Goal: Find specific page/section: Find specific page/section

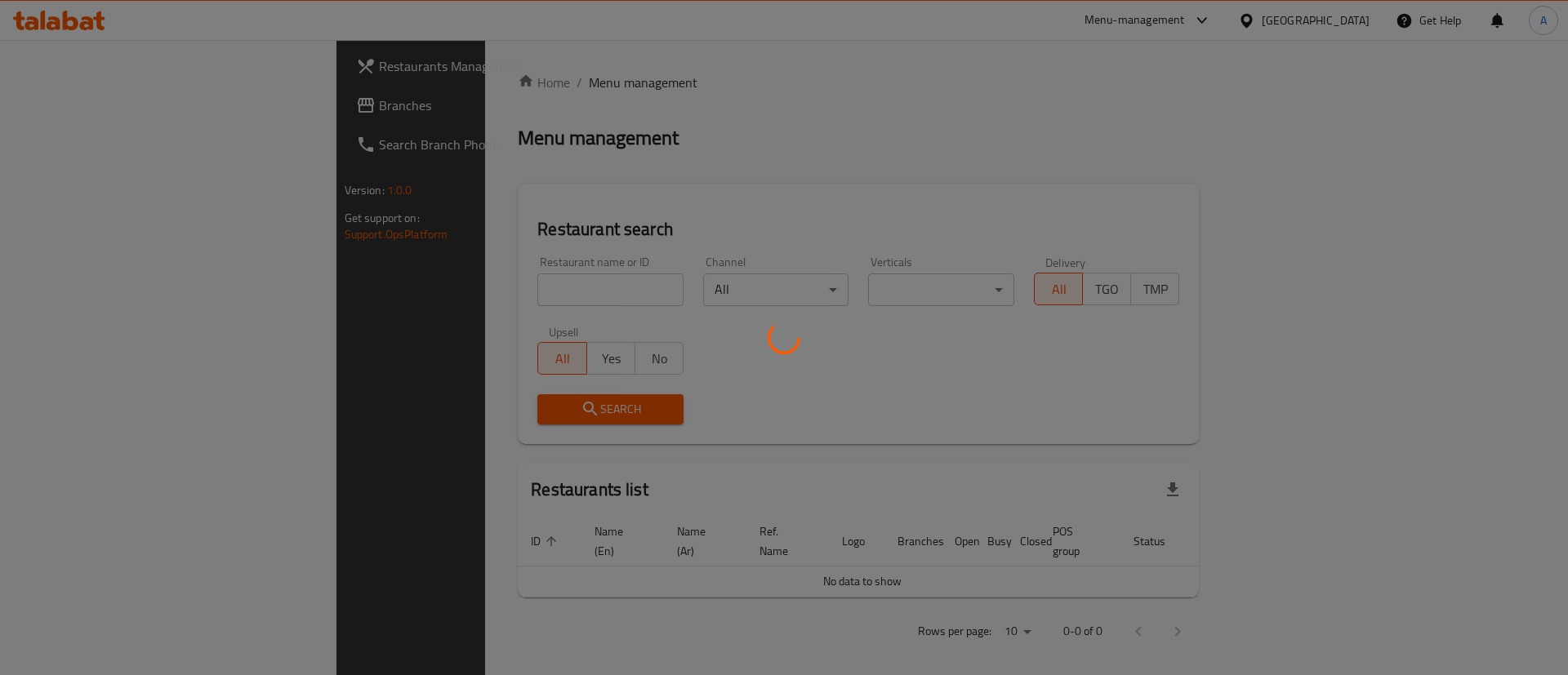
click at [533, 292] on div at bounding box center [784, 337] width 1568 height 675
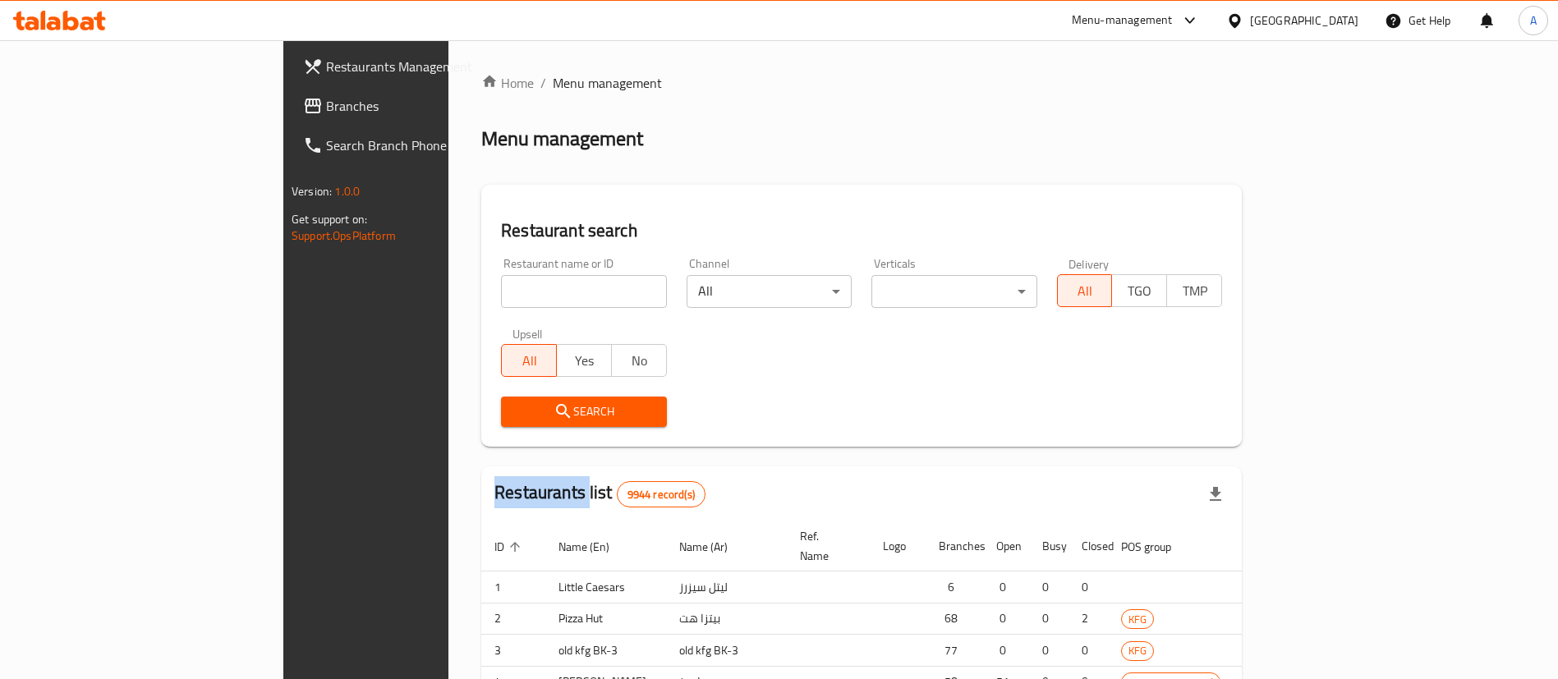
click at [536, 294] on div "Home / Menu management Menu management Restaurant search Restaurant name or ID …" at bounding box center [861, 508] width 761 height 871
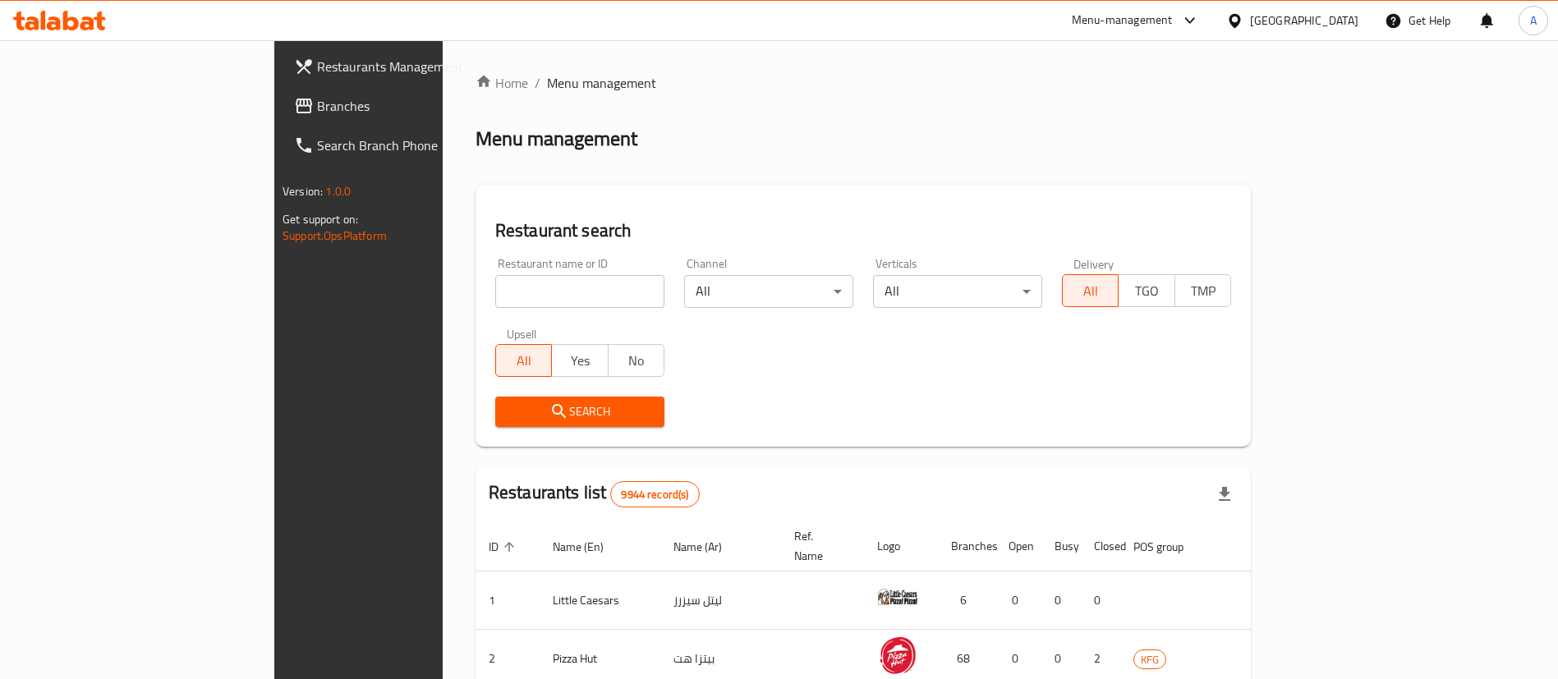
click at [536, 294] on input "search" at bounding box center [579, 291] width 169 height 33
type input "barid yesarsih"
click button "Search" at bounding box center [579, 412] width 169 height 30
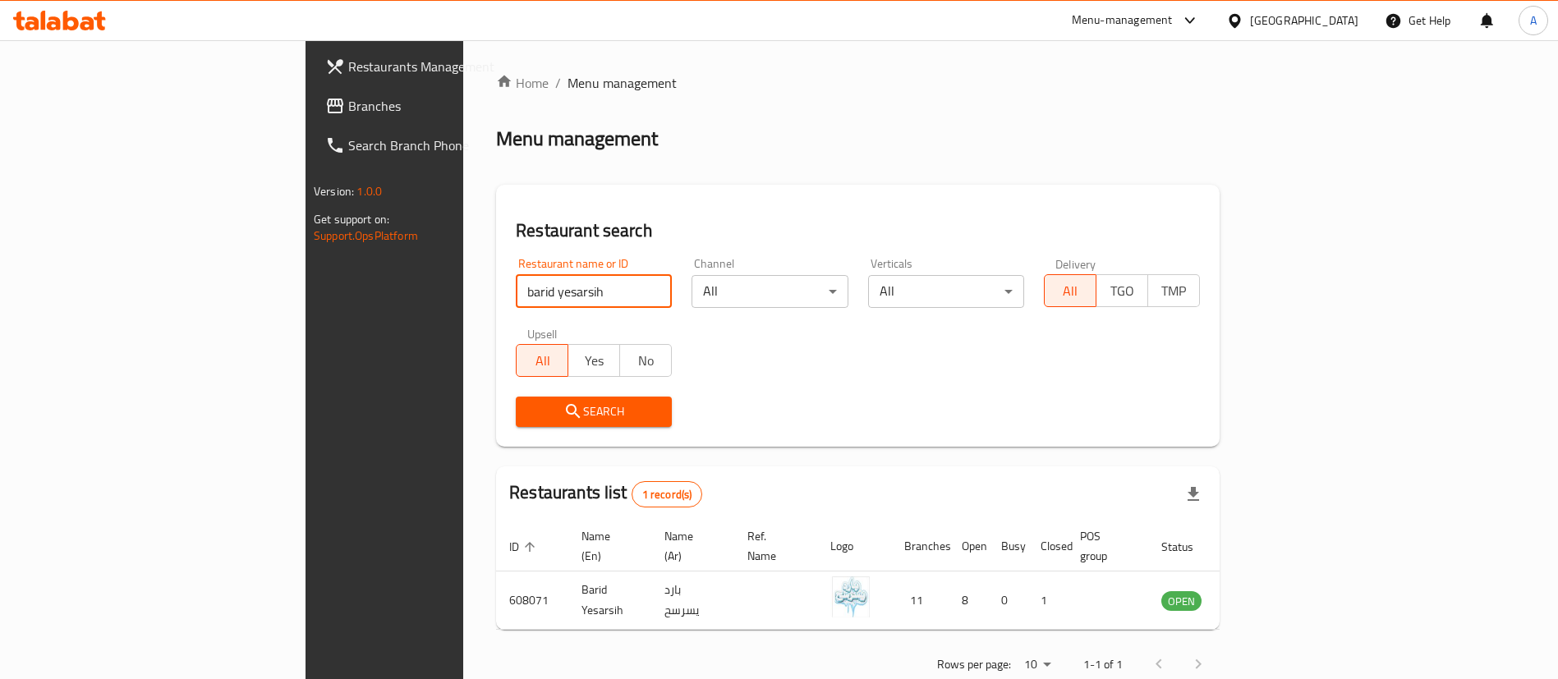
scroll to position [12, 0]
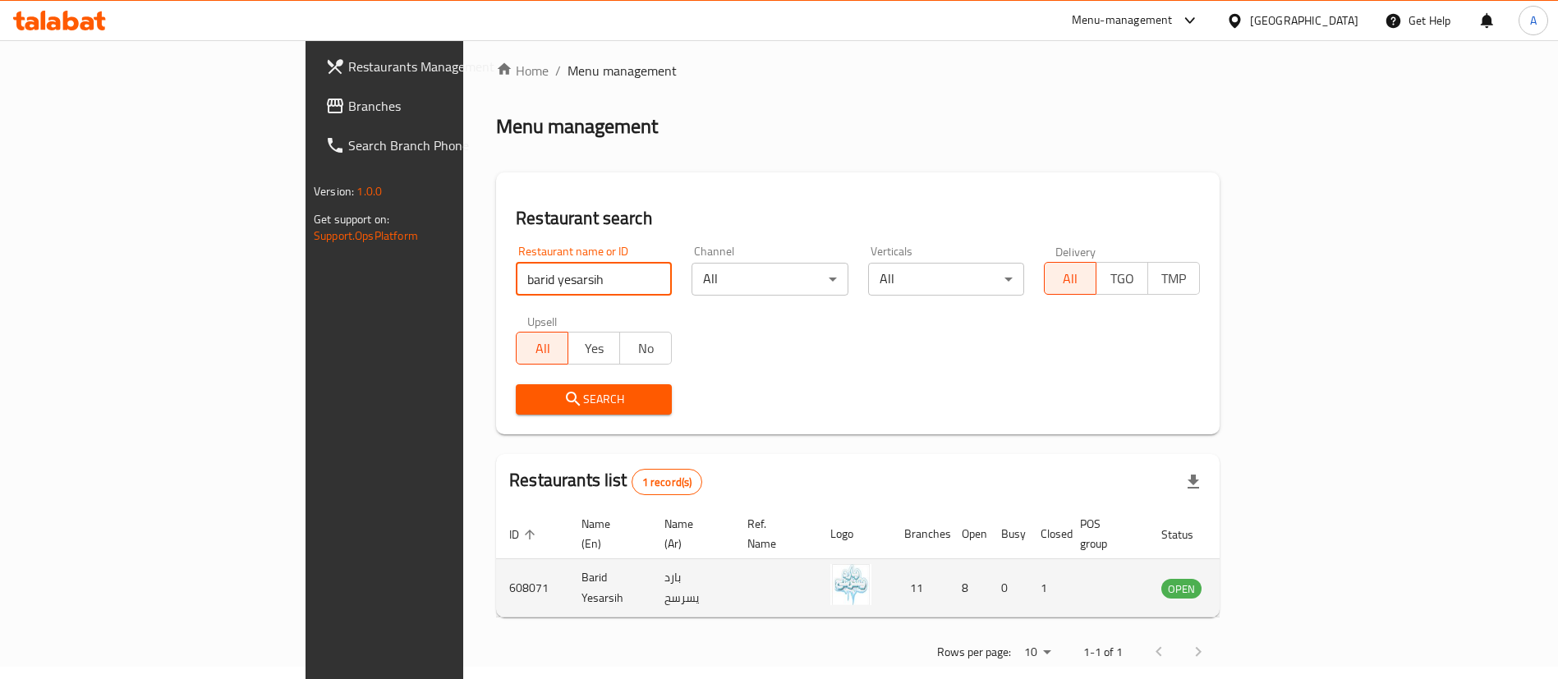
click at [496, 562] on td "608071" at bounding box center [532, 588] width 72 height 58
copy td "608071"
